Goal: Transaction & Acquisition: Purchase product/service

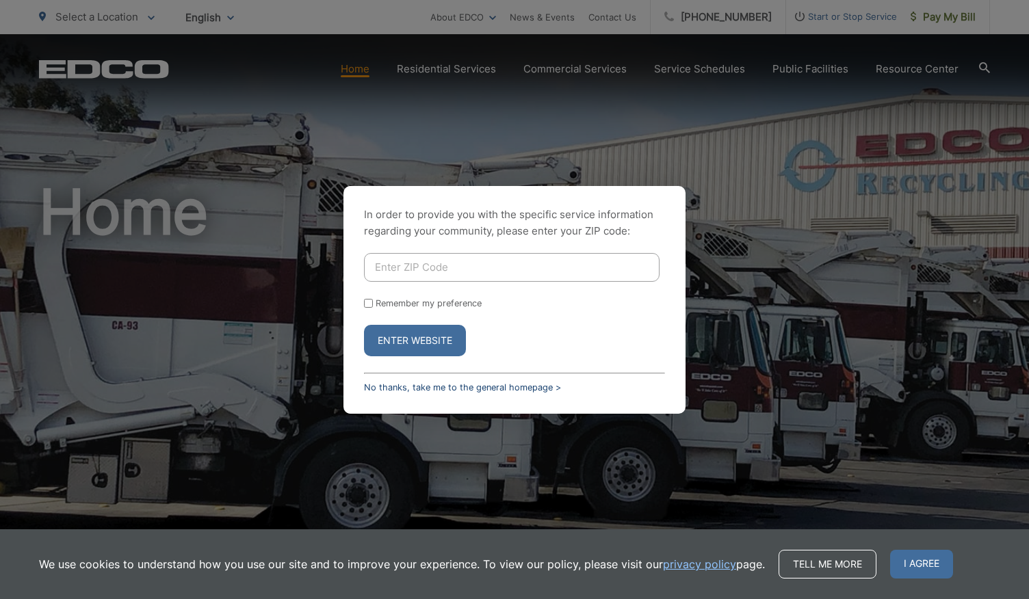
click at [419, 389] on link "No thanks, take me to the general homepage >" at bounding box center [462, 387] width 197 height 10
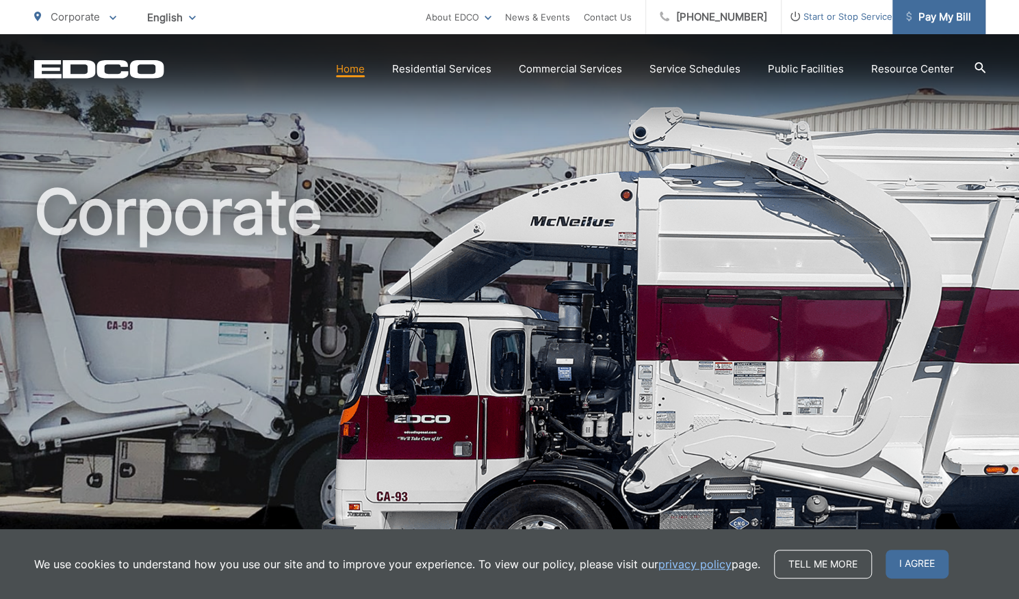
click at [933, 15] on span "Pay My Bill" at bounding box center [938, 17] width 65 height 16
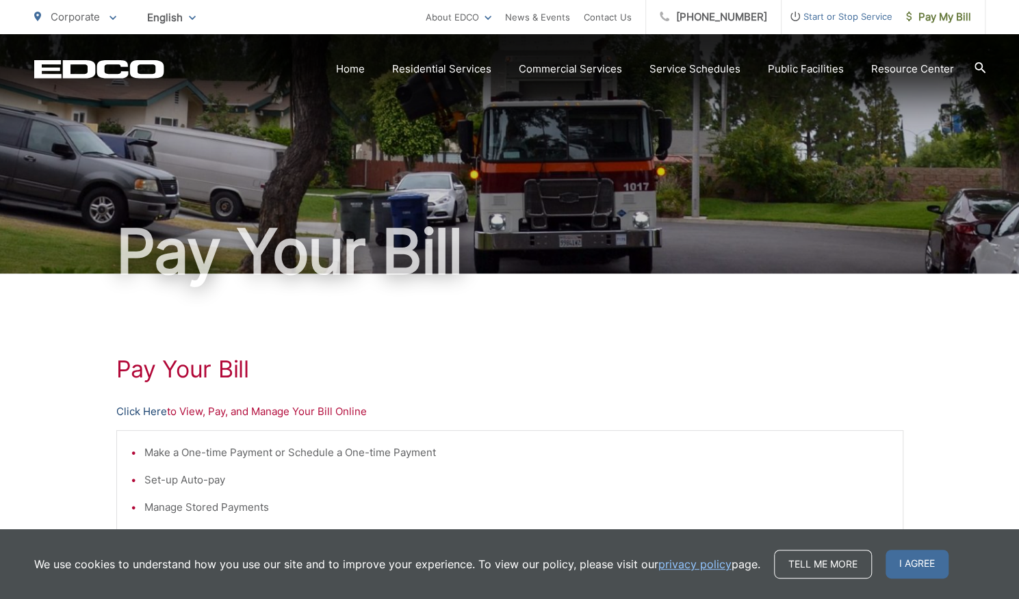
click at [152, 415] on link "Click Here" at bounding box center [141, 412] width 51 height 16
